Goal: Information Seeking & Learning: Learn about a topic

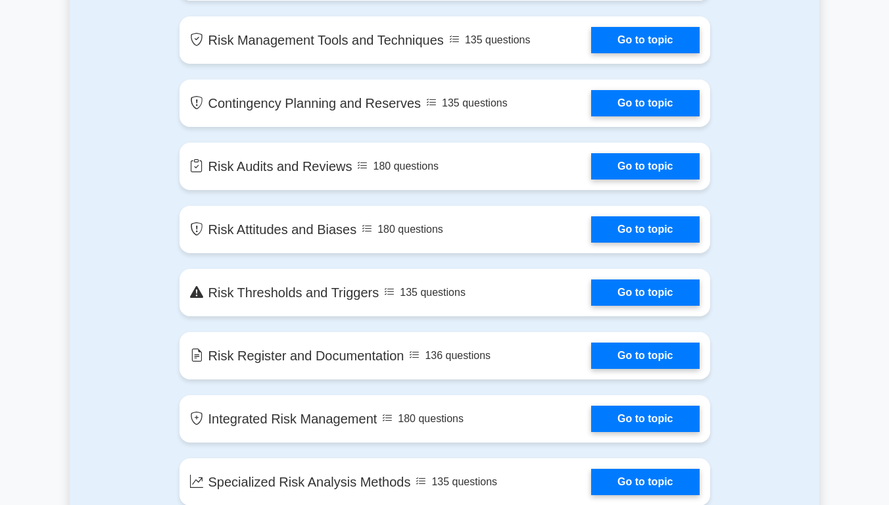
scroll to position [1594, 0]
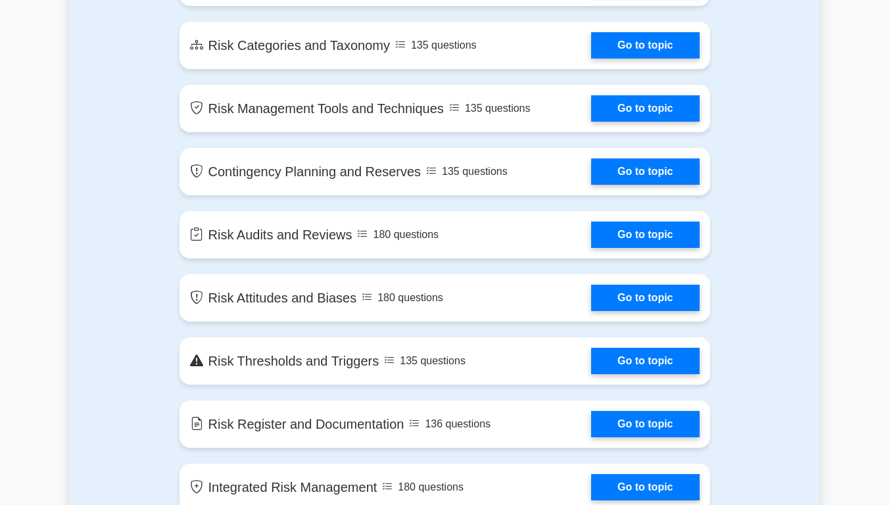
click at [848, 413] on main "Ace Your PMI-RMP Exam with Confidence Join 10,000+ successful PMI Risk Manageme…" at bounding box center [444, 405] width 889 height 3914
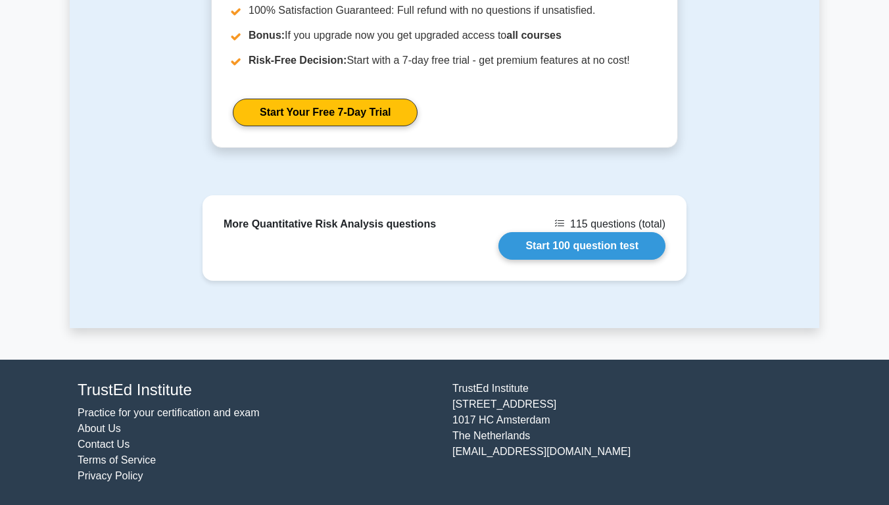
scroll to position [1613, 0]
click at [823, 418] on footer "TrustEd Institute Practice for your certification and exam About Us Contact Us …" at bounding box center [444, 432] width 889 height 145
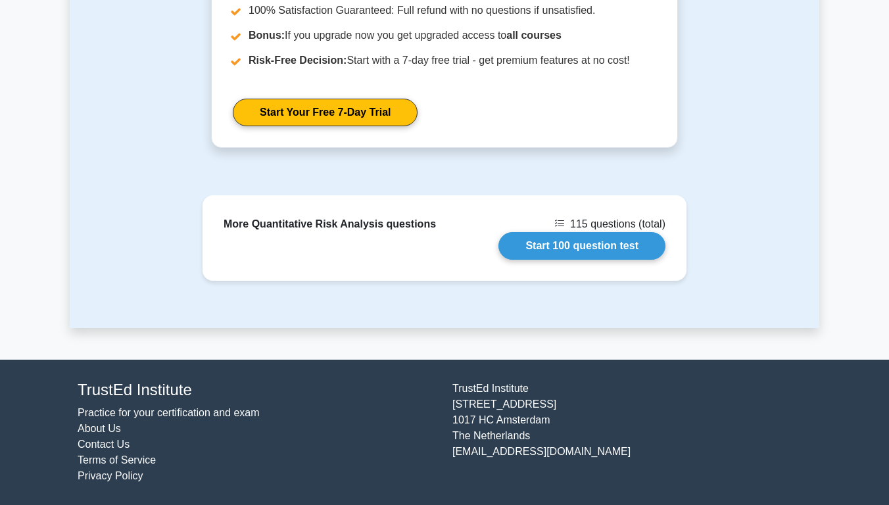
click at [816, 247] on div "More Quantitative Risk Analysis questions 115 questions (total) Start 100 quest…" at bounding box center [445, 261] width 750 height 133
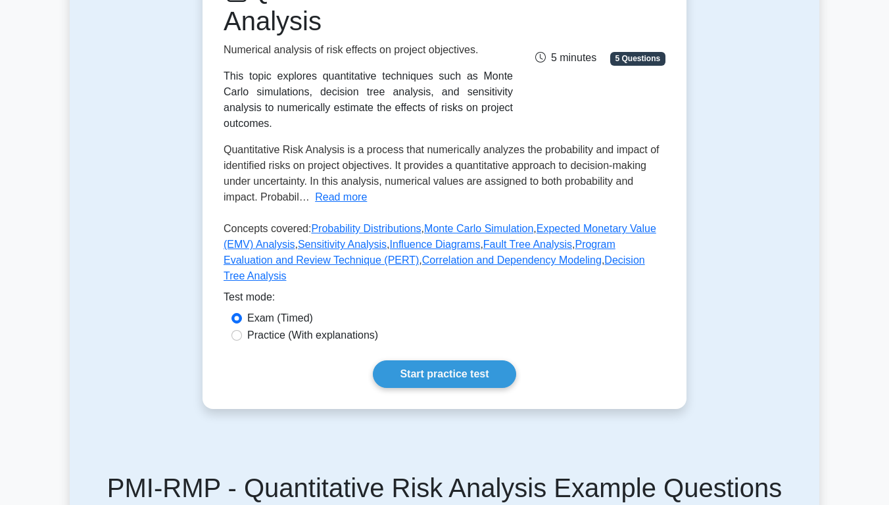
click at [572, 250] on link "Fault Tree Analysis" at bounding box center [527, 244] width 89 height 11
